Goal: Find contact information: Find contact information

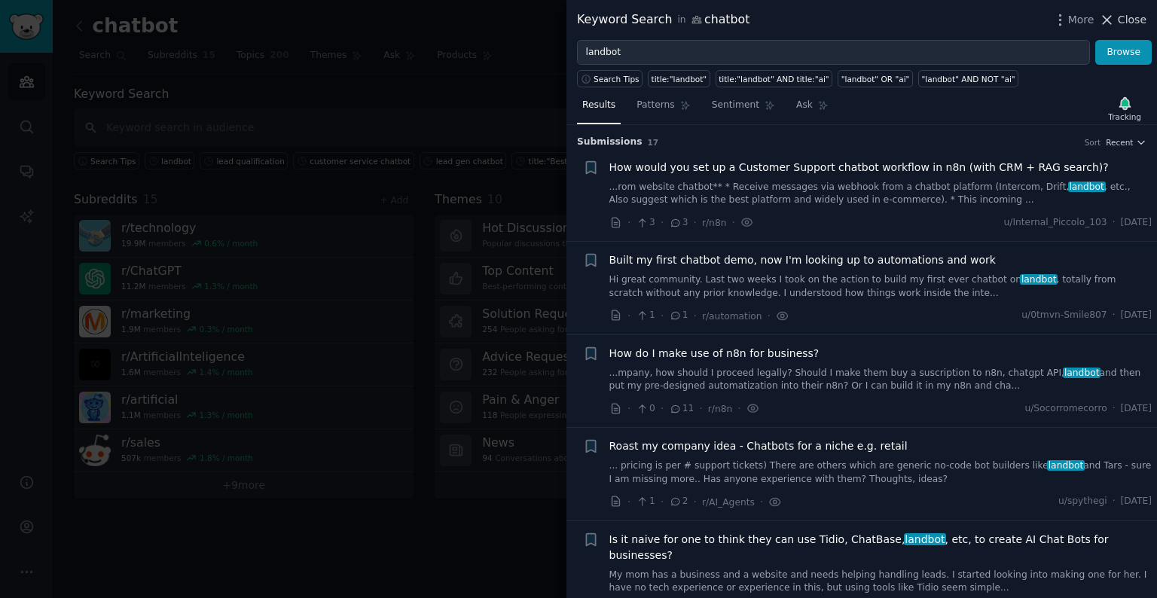
click at [1116, 23] on button "Close" at bounding box center [1122, 20] width 47 height 16
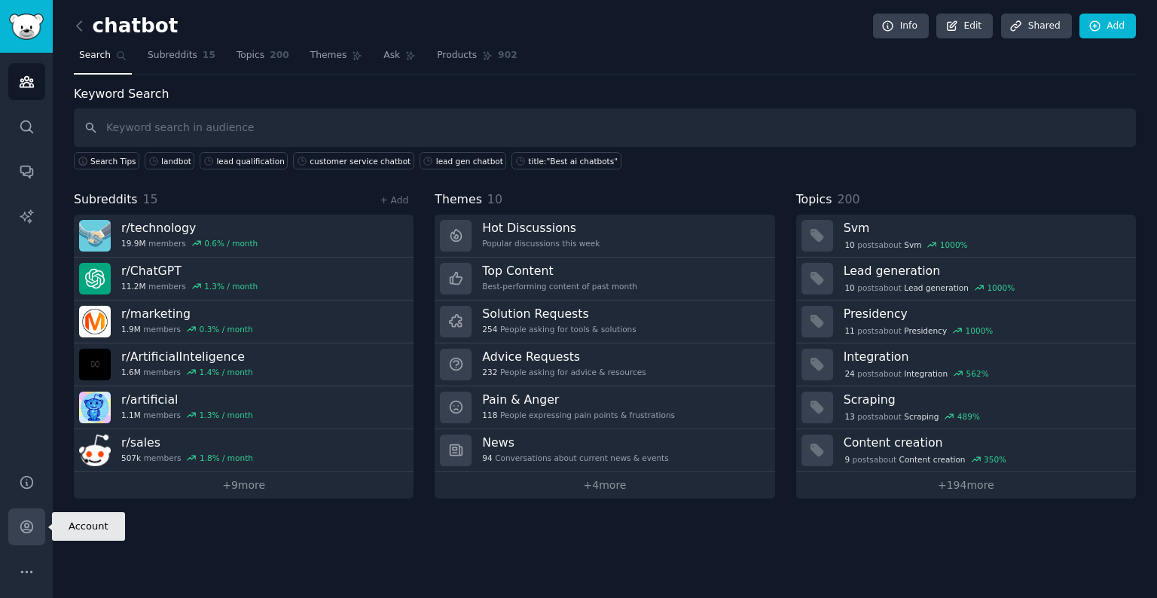
click at [23, 535] on link "Account" at bounding box center [26, 526] width 37 height 37
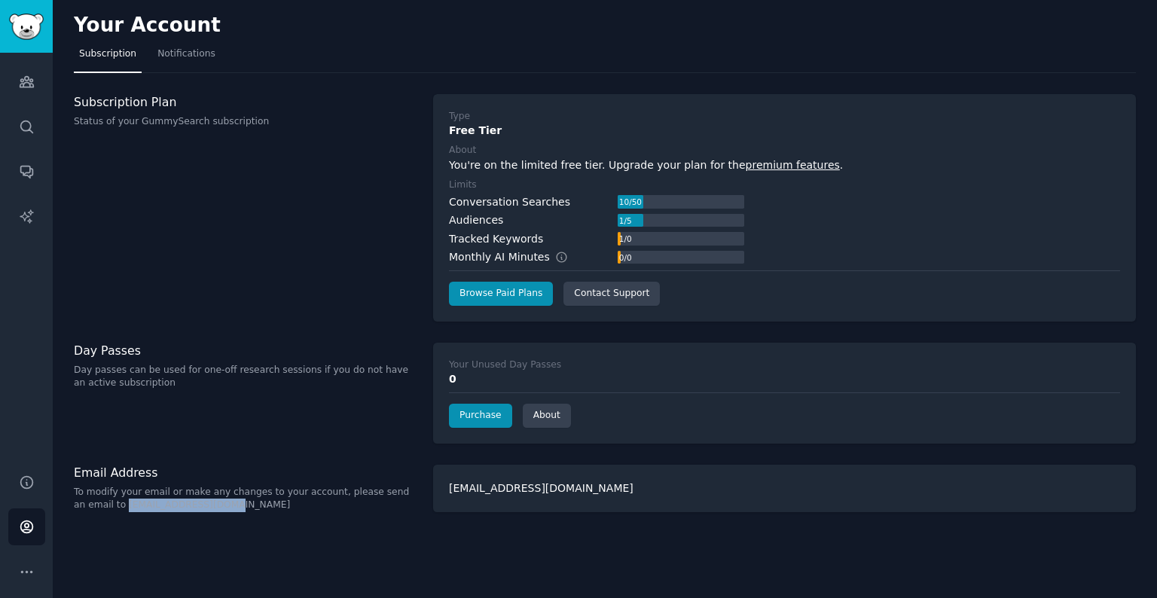
drag, startPoint x: 224, startPoint y: 508, endPoint x: 112, endPoint y: 510, distance: 111.5
click at [112, 510] on p "To modify your email or make any changes to your account, please send an email …" at bounding box center [245, 499] width 343 height 26
click at [29, 80] on icon "Sidebar" at bounding box center [27, 82] width 14 height 11
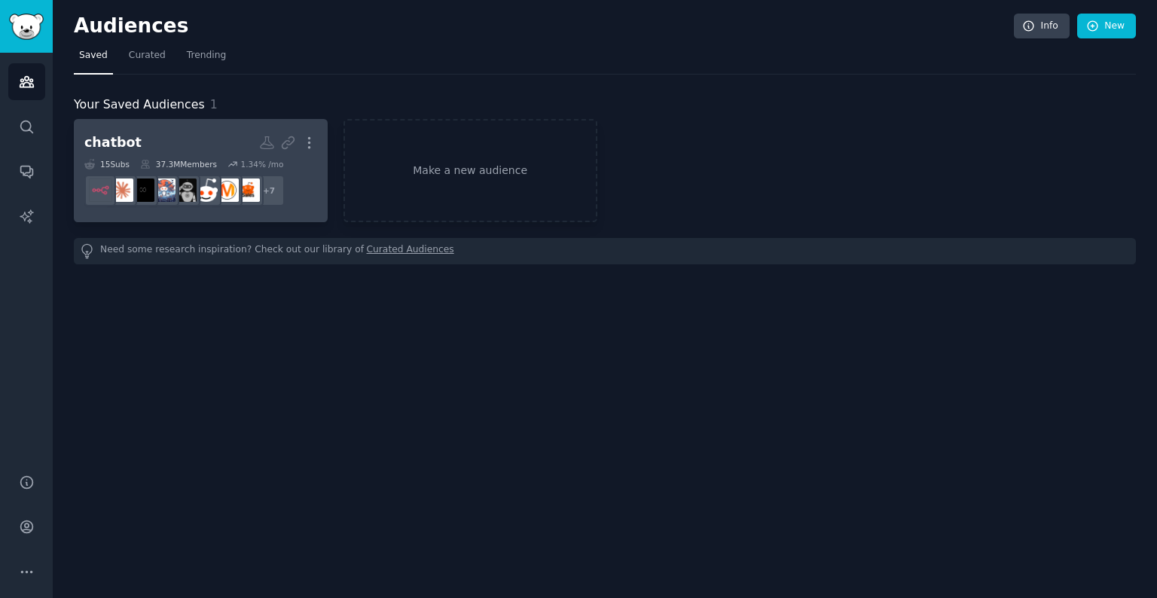
click at [154, 145] on h2 "chatbot More" at bounding box center [200, 143] width 233 height 26
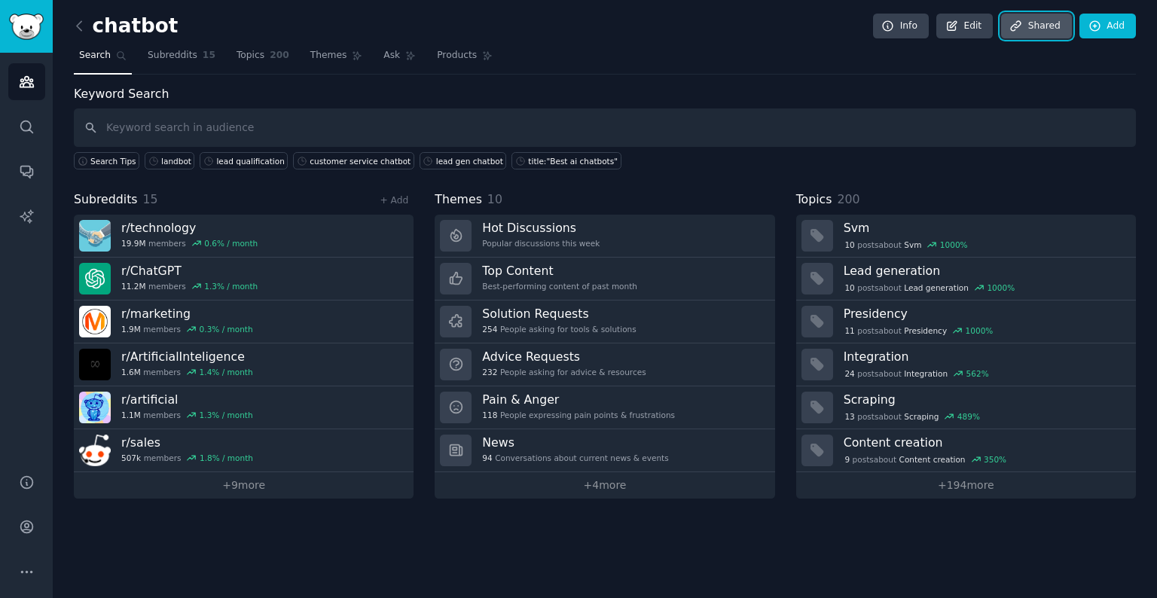
click at [1061, 29] on link "Share d" at bounding box center [1036, 27] width 71 height 26
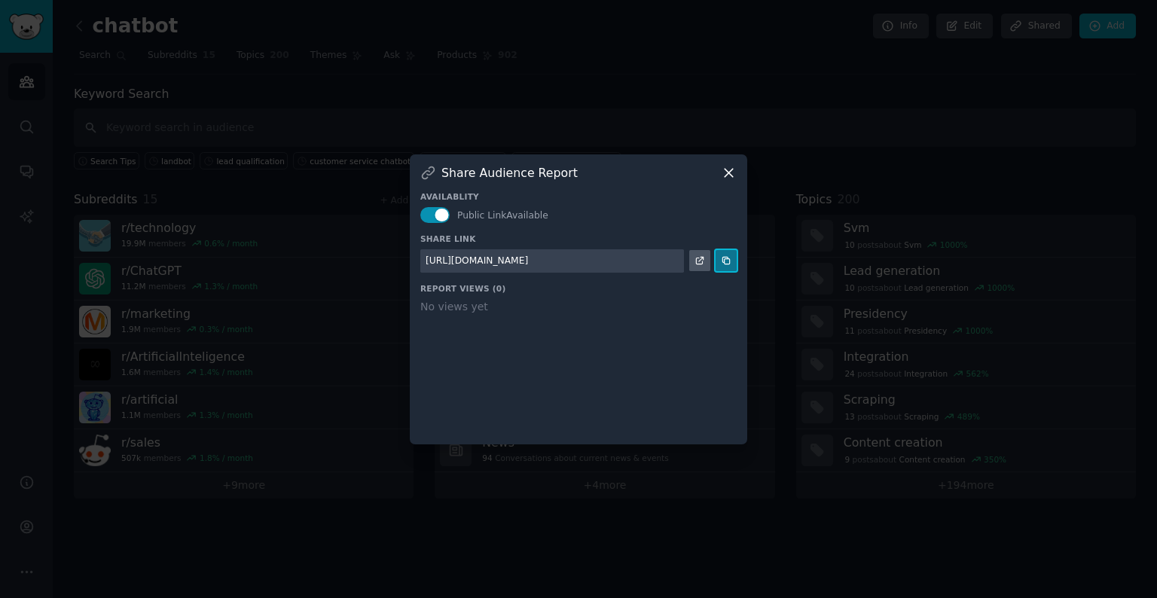
click at [727, 260] on icon at bounding box center [726, 260] width 11 height 11
